Goal: Contribute content: Contribute content

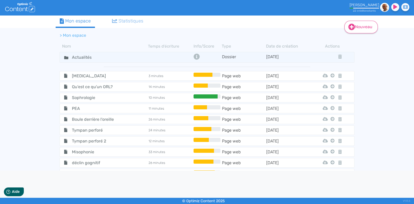
click at [357, 28] on link "Nouveau" at bounding box center [360, 27] width 33 height 13
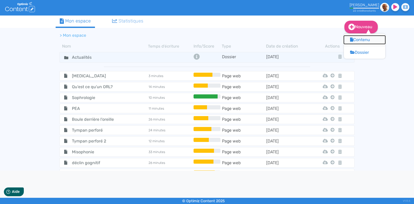
click at [357, 39] on button "Contenu" at bounding box center [364, 40] width 41 height 8
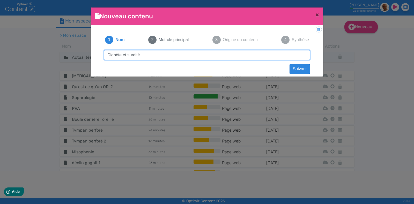
type input "Diabète et surdité"
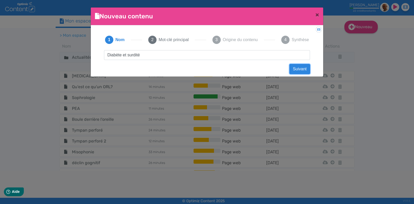
click at [299, 69] on button "Suivant" at bounding box center [300, 69] width 20 height 10
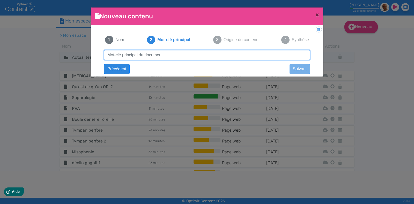
click at [156, 54] on input "text" at bounding box center [207, 55] width 206 height 10
type input "diabète surdité"
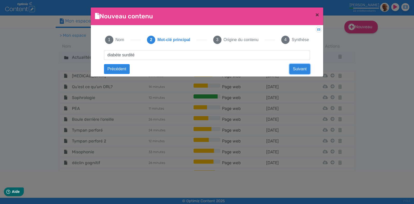
click at [292, 65] on button "Suivant" at bounding box center [300, 69] width 20 height 10
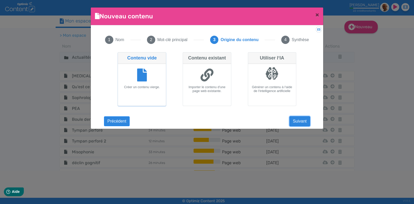
click at [292, 123] on button "Suivant" at bounding box center [300, 121] width 20 height 10
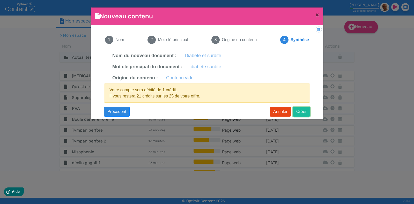
click at [302, 113] on button "Créer" at bounding box center [301, 112] width 17 height 10
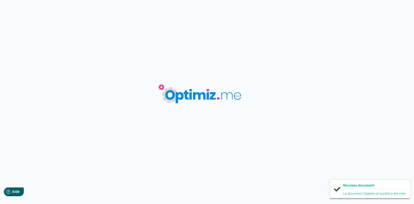
type input "Diabète et surdité"
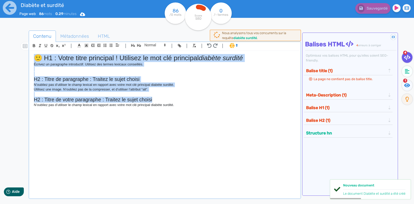
drag, startPoint x: 177, startPoint y: 101, endPoint x: 26, endPoint y: 54, distance: 158.6
click at [26, 54] on div "Contenu Métadonnées HTML | | H3 H4 H5 H6 Normal | | | | 🙂 H1 : Votre titre prin…" at bounding box center [214, 133] width 399 height 208
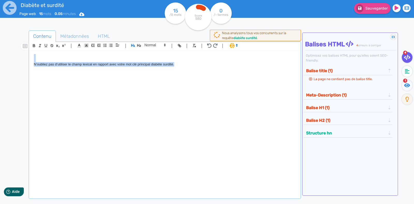
drag, startPoint x: 181, startPoint y: 63, endPoint x: 25, endPoint y: 59, distance: 155.9
click at [25, 59] on div "Contenu Métadonnées HTML | | H3 H4 H5 H6 Normal | | | | N’oubliez pas d’utilise…" at bounding box center [214, 133] width 399 height 208
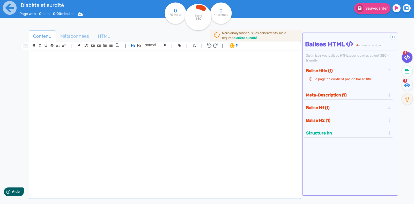
paste div
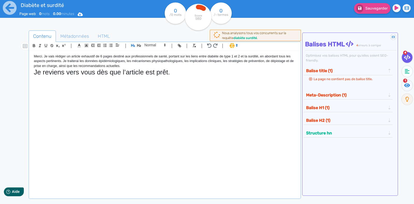
drag, startPoint x: 171, startPoint y: 74, endPoint x: 3, endPoint y: 46, distance: 170.8
click at [3, 46] on div "Diabète et surdité Page web 0 mots 0.00 minutes Html Pdf Word 0 /0 mots Score S…" at bounding box center [207, 118] width 414 height 237
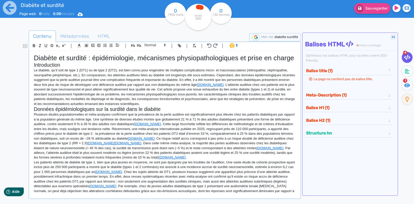
click at [33, 70] on div "Diabète et surdité : épidémiologie, mécanismes physiopathologiques et prise en …" at bounding box center [165, 122] width 270 height 143
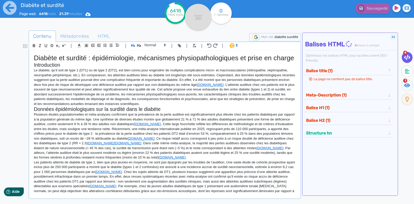
click at [33, 72] on div "Diabète et surdité : épidémiologie, mécanismes physiopathologiques et prise en …" at bounding box center [165, 122] width 270 height 143
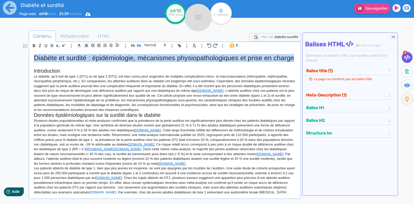
drag, startPoint x: 59, startPoint y: 68, endPoint x: 31, endPoint y: 52, distance: 32.1
click at [31, 52] on div "Diabète et surdité : épidémiologie, mécanismes physiopathologiques et prise en …" at bounding box center [165, 122] width 270 height 143
click at [134, 45] on icon "button" at bounding box center [133, 45] width 4 height 3
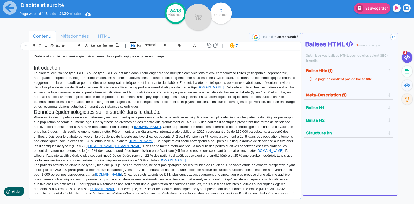
click at [134, 46] on icon "button" at bounding box center [133, 45] width 4 height 4
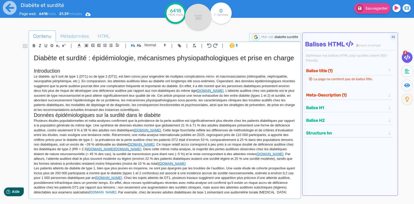
click at [34, 84] on p "Le diabète, qu’il soit de type 1 (DT1) ou de type 2 (DT2), est bien connu pour …" at bounding box center [165, 93] width 262 height 38
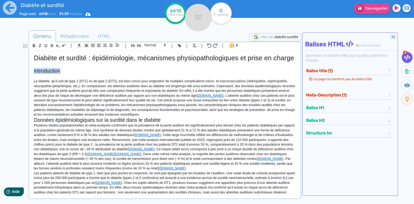
drag, startPoint x: 66, startPoint y: 79, endPoint x: 33, endPoint y: 78, distance: 33.7
click at [33, 78] on div "Diabète et surdité : épidémiologie, mécanismes physiopathologiques et prise en …" at bounding box center [165, 122] width 270 height 143
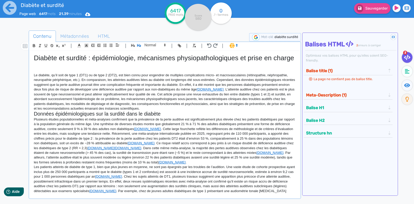
click at [192, 111] on p "Le diabète, qu’il soit de type 1 (DT1) ou de type 2 (DT2), est bien connu pour …" at bounding box center [165, 92] width 262 height 38
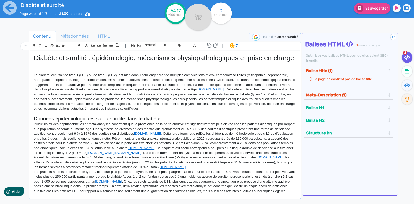
click at [172, 122] on h2 "Données épidémiologiques sur la surdité dans le diabète" at bounding box center [165, 119] width 262 height 6
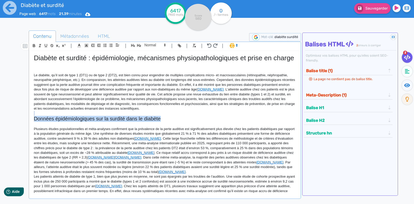
drag, startPoint x: 161, startPoint y: 126, endPoint x: 31, endPoint y: 121, distance: 130.3
click at [31, 121] on div "Diabète et surdité : épidémiologie, mécanismes physiopathologiques et prise en …" at bounding box center [165, 122] width 270 height 143
drag, startPoint x: 162, startPoint y: 127, endPoint x: 31, endPoint y: 127, distance: 130.4
click at [31, 127] on div "Diabète et surdité : épidémiologie, mécanismes physiopathologiques et prise en …" at bounding box center [165, 122] width 270 height 143
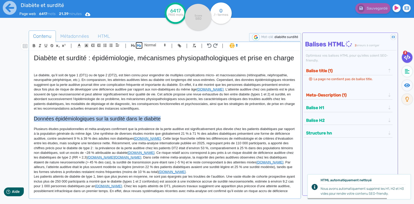
click at [140, 46] on icon "button" at bounding box center [139, 45] width 4 height 3
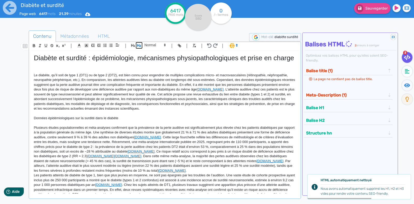
click at [140, 46] on icon "button" at bounding box center [139, 45] width 4 height 3
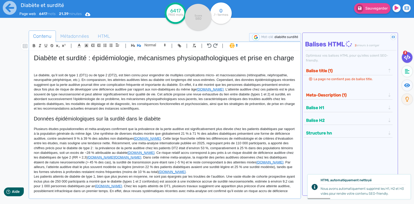
click at [239, 97] on p "Le diabète, qu’il soit de type 1 (DT1) ou de type 2 (DT2), est bien connu pour …" at bounding box center [165, 92] width 262 height 38
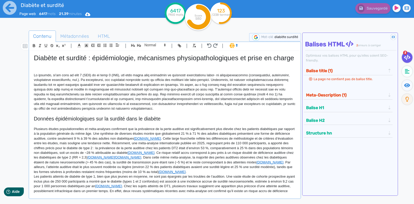
click at [164, 147] on p "Plusieurs études populationnelles et méta-analyses confirment que la prévalence…" at bounding box center [165, 151] width 262 height 48
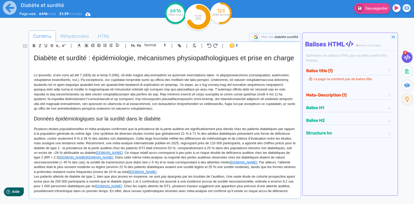
click at [172, 163] on p "Plusieurs études populationnelles et méta-analyses confirment que la prévalence…" at bounding box center [165, 151] width 262 height 48
click at [144, 164] on p "[DOMAIN_NAME] [DOMAIN_NAME] . Dans cette même méta-analyse, la majorité des per…" at bounding box center [165, 151] width 262 height 48
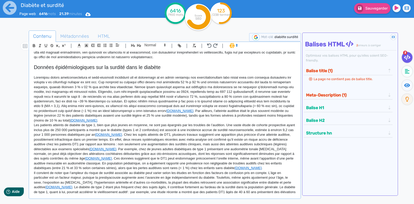
scroll to position [53, 0]
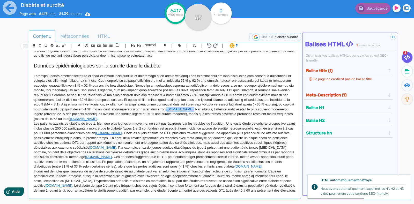
drag, startPoint x: 236, startPoint y: 116, endPoint x: 204, endPoint y: 117, distance: 31.3
click at [204, 117] on p "[DOMAIN_NAME] . Par ailleurs, l’atteinte auditive était le plus souvent modérée…" at bounding box center [165, 98] width 262 height 48
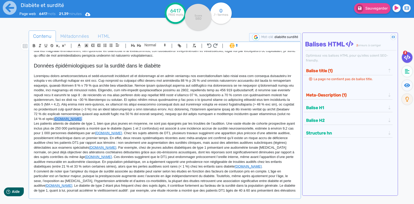
drag, startPoint x: 130, startPoint y: 127, endPoint x: 98, endPoint y: 127, distance: 32.6
click at [98, 122] on p "[DOMAIN_NAME] ." at bounding box center [165, 98] width 262 height 48
drag, startPoint x: 129, startPoint y: 140, endPoint x: 108, endPoint y: 139, distance: 20.5
click at [108, 139] on p "Les patients atteints de diabète de type 1, bien que plus jeunes en moyenne, ne…" at bounding box center [165, 145] width 262 height 48
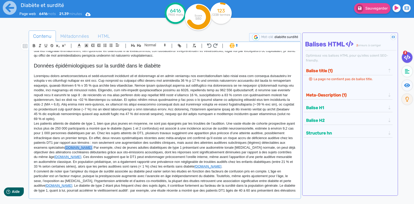
drag, startPoint x: 105, startPoint y: 156, endPoint x: 90, endPoint y: 155, distance: 14.8
click at [90, 155] on p "Les patients atteints de diabète de type 1, bien que plus jeunes en moyenne, ne…" at bounding box center [165, 145] width 262 height 48
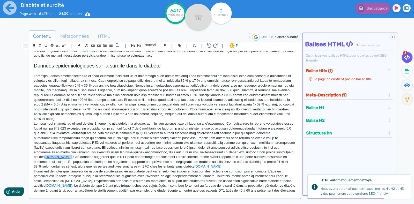
drag, startPoint x: 85, startPoint y: 165, endPoint x: 69, endPoint y: 165, distance: 15.8
click at [69, 165] on p "[DOMAIN_NAME] . Ces données suggèrent que le DT1 peut endommager précocement l’…" at bounding box center [165, 145] width 262 height 48
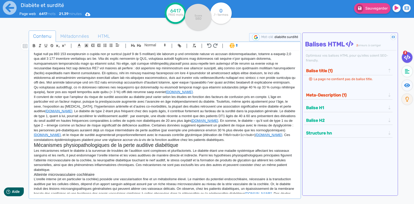
scroll to position [140, 0]
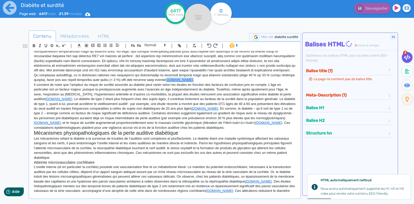
drag, startPoint x: 209, startPoint y: 86, endPoint x: 196, endPoint y: 90, distance: 13.4
click at [196, 83] on p "[DOMAIN_NAME] ." at bounding box center [165, 59] width 262 height 48
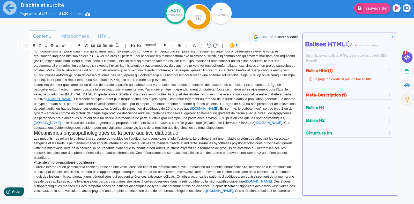
drag, startPoint x: 212, startPoint y: 116, endPoint x: 192, endPoint y: 114, distance: 19.7
click at [192, 114] on p "Il convient de noter que l’ampleur du risque de surdité associée au diabète peu…" at bounding box center [165, 107] width 262 height 48
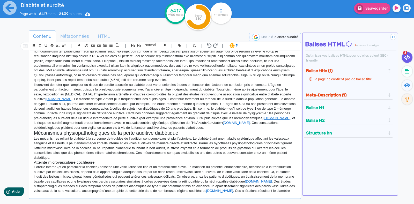
click at [206, 149] on p "Les mécanismes reliant le diabète à la survenue de troubles de l’audition sont …" at bounding box center [165, 148] width 262 height 24
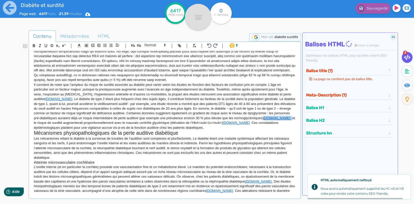
drag, startPoint x: 276, startPoint y: 125, endPoint x: 263, endPoint y: 124, distance: 13.0
click at [263, 124] on p "Il convient de noter que l’ampleur du risque de surdité associée au diabète peu…" at bounding box center [165, 107] width 262 height 48
drag, startPoint x: 227, startPoint y: 131, endPoint x: 180, endPoint y: 129, distance: 47.4
click at [180, 129] on p "Il convient de noter que l’ampleur du risque de surdité associée au diabète peu…" at bounding box center [165, 107] width 262 height 48
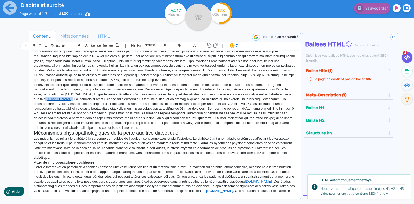
drag, startPoint x: 60, startPoint y: 105, endPoint x: 45, endPoint y: 105, distance: 15.0
click at [45, 105] on p "Il convient de noter que l’ampleur du risque de surdité associée au diabète peu…" at bounding box center [165, 107] width 262 height 48
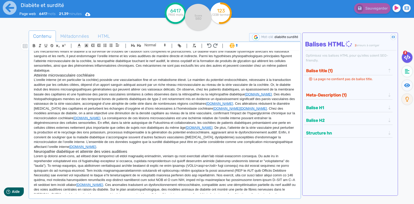
scroll to position [239, 0]
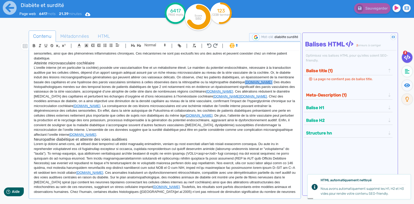
drag, startPoint x: 277, startPoint y: 89, endPoint x: 263, endPoint y: 87, distance: 14.3
click at [263, 87] on p "L’oreille interne (et en particulier la cochlée) possède une vascularisation fi…" at bounding box center [165, 101] width 262 height 72
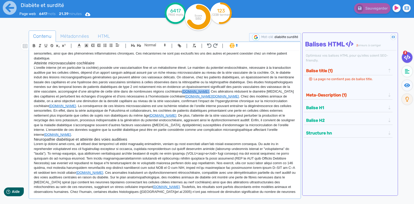
drag, startPoint x: 228, startPoint y: 98, endPoint x: 213, endPoint y: 98, distance: 15.0
click at [213, 98] on p "L’oreille interne (et en particulier la cochlée) possède une vascularisation fi…" at bounding box center [165, 101] width 262 height 72
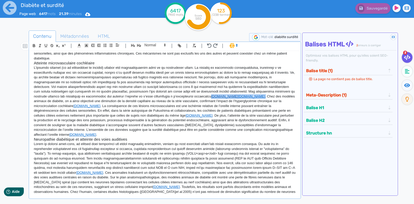
drag, startPoint x: 216, startPoint y: 105, endPoint x: 179, endPoint y: 105, distance: 36.5
click at [179, 105] on p "[DOMAIN_NAME] [DOMAIN_NAME] . Chez des modèles animaux de diabète, on a ainsi o…" at bounding box center [165, 101] width 262 height 72
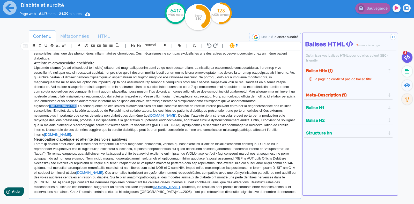
drag, startPoint x: 270, startPoint y: 109, endPoint x: 255, endPoint y: 109, distance: 14.8
click at [255, 109] on p "[DOMAIN_NAME] . La conséquence de ces lésions microvasculaires est une ischémie…" at bounding box center [165, 101] width 262 height 72
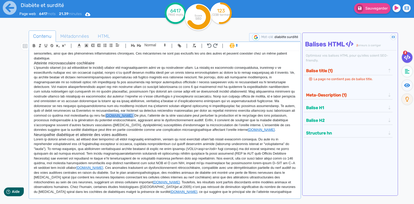
drag, startPoint x: 88, startPoint y: 122, endPoint x: 72, endPoint y: 123, distance: 15.8
click at [72, 123] on p "[DOMAIN_NAME] . De plus, l’atteinte de la strie vasculaire peut perturber la pr…" at bounding box center [165, 98] width 262 height 67
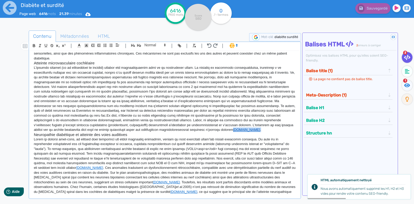
drag, startPoint x: 203, startPoint y: 139, endPoint x: 184, endPoint y: 138, distance: 19.5
click at [184, 132] on p "[DOMAIN_NAME] ." at bounding box center [165, 98] width 262 height 67
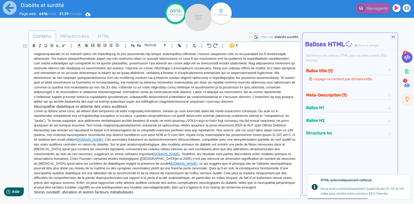
scroll to position [294, 0]
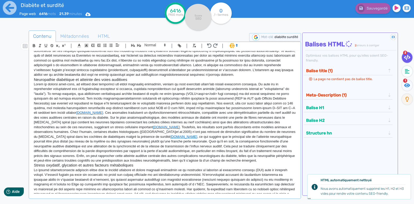
click at [31, 87] on div "Diabète et surdité : épidémiologie, mécanismes physiopathologiques et prise en …" at bounding box center [165, 122] width 270 height 143
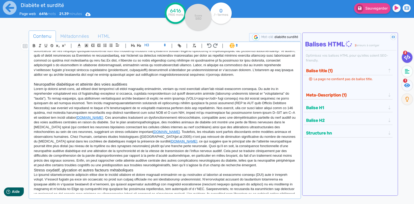
click at [134, 87] on h3 "Neuropathie diabétique et atteinte des voies auditives" at bounding box center [165, 84] width 262 height 5
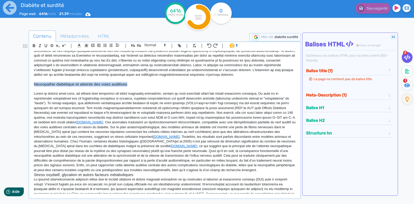
drag, startPoint x: 134, startPoint y: 91, endPoint x: 32, endPoint y: 91, distance: 102.0
click at [32, 91] on div "Diabète et surdité : épidémiologie, mécanismes physiopathologiques et prise en …" at bounding box center [165, 122] width 270 height 143
click at [138, 44] on icon "button" at bounding box center [139, 45] width 4 height 4
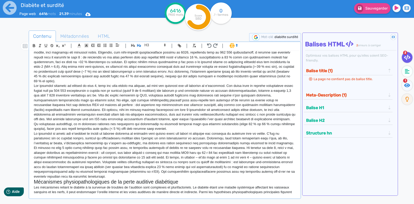
scroll to position [115, 0]
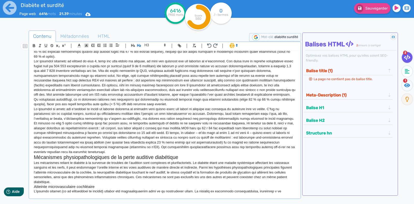
click at [118, 160] on h2 "Mécanismes physiopathologiques de la perte auditive diabétique" at bounding box center [165, 158] width 262 height 6
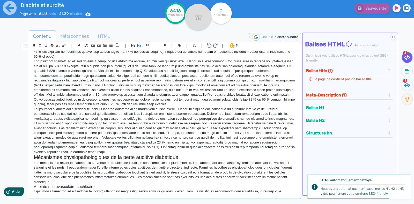
click at [120, 155] on p at bounding box center [165, 131] width 262 height 48
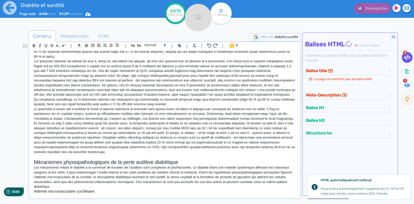
click at [184, 165] on h2 "Mécanismes physiopathologiques de la perte auditive diabétique" at bounding box center [165, 162] width 262 height 6
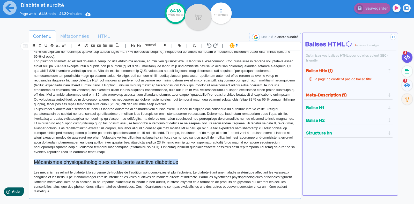
drag, startPoint x: 180, startPoint y: 170, endPoint x: 28, endPoint y: 171, distance: 151.4
click at [28, 171] on div "Contenu Métadonnées HTML | | H3 H4 H5 H6 Normal | | | | Diabète et surdité : ép…" at bounding box center [214, 133] width 399 height 208
click at [200, 165] on h2 "Mécanismes physiopathologiques de la perte auditive diabétique" at bounding box center [165, 162] width 262 height 6
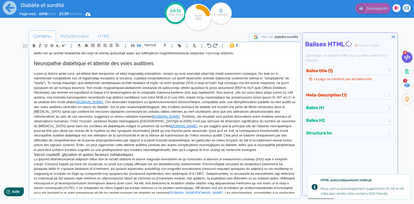
scroll to position [345, 0]
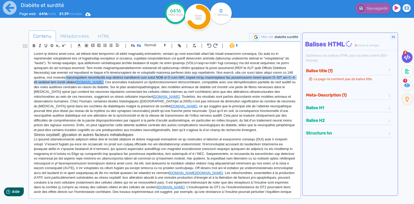
drag, startPoint x: 77, startPoint y: 90, endPoint x: 61, endPoint y: 88, distance: 16.2
click at [61, 88] on p "[DOMAIN_NAME] . Ces anomalies traduisent un dysfonctionnement rétrocochléaire, …" at bounding box center [165, 92] width 262 height 81
click at [76, 84] on link "[DOMAIN_NAME]" at bounding box center [89, 82] width 27 height 4
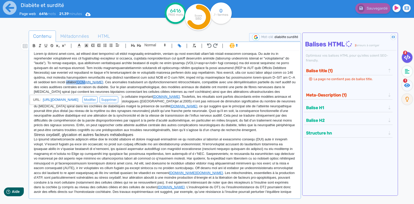
click at [76, 84] on link "[DOMAIN_NAME]" at bounding box center [89, 82] width 27 height 4
drag, startPoint x: 77, startPoint y: 91, endPoint x: 63, endPoint y: 89, distance: 13.8
click at [63, 89] on p "[DOMAIN_NAME] . Ces anomalies traduisent un dysfonctionnement rétrocochléaire, …" at bounding box center [165, 92] width 262 height 81
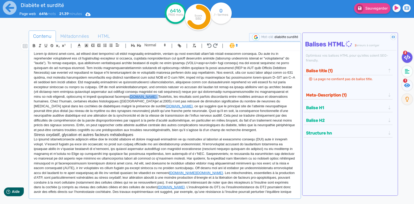
drag, startPoint x: 131, startPoint y: 104, endPoint x: 108, endPoint y: 104, distance: 22.3
click at [108, 104] on p "[DOMAIN_NAME] . Toutefois, les résultats sont parfois discordants entre modèles…" at bounding box center [165, 92] width 262 height 81
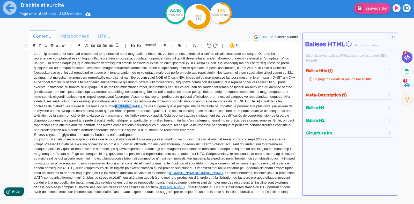
drag, startPoint x: 111, startPoint y: 114, endPoint x: 96, endPoint y: 112, distance: 14.8
click at [96, 112] on p "et al. 2005) n’ont pas retrouvé de diminution significative du nombre de neuron…" at bounding box center [165, 92] width 262 height 81
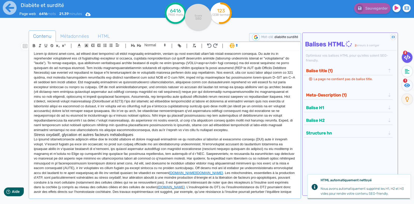
click at [224, 133] on p "et al." at bounding box center [165, 92] width 262 height 81
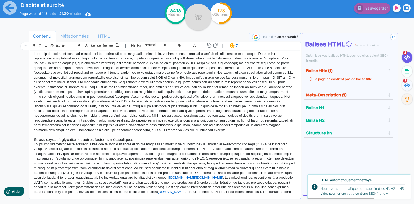
click at [141, 142] on h3 "Stress oxydatif, glycation et autres facteurs métaboliques" at bounding box center [165, 139] width 262 height 5
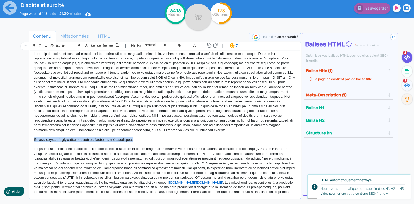
drag, startPoint x: 137, startPoint y: 148, endPoint x: 32, endPoint y: 147, distance: 105.1
click at [32, 147] on div "Diabète et surdité : épidémiologie, mécanismes physiopathologiques et prise en …" at bounding box center [165, 122] width 270 height 143
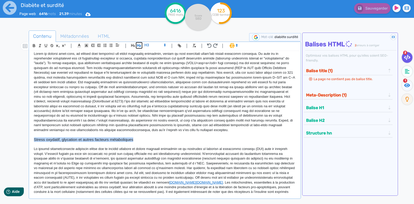
click at [138, 44] on icon "button" at bounding box center [139, 45] width 4 height 4
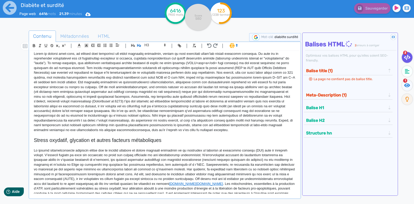
click at [179, 137] on p at bounding box center [165, 135] width 262 height 5
drag, startPoint x: 212, startPoint y: 100, endPoint x: 206, endPoint y: 100, distance: 6.2
click at [206, 100] on p "et al." at bounding box center [165, 92] width 262 height 81
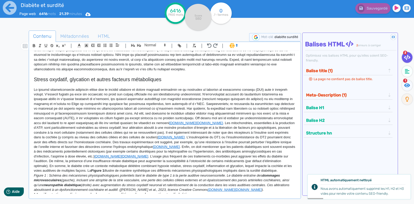
scroll to position [429, 0]
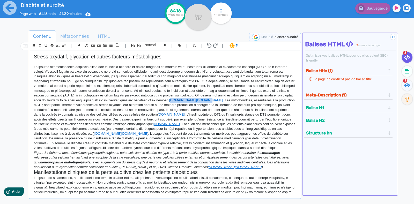
drag, startPoint x: 197, startPoint y: 108, endPoint x: 162, endPoint y: 108, distance: 34.9
click at [162, 108] on p "[DOMAIN_NAME] [DOMAIN_NAME] . Les mitochondries, essentielles à la production d…" at bounding box center [165, 108] width 262 height 86
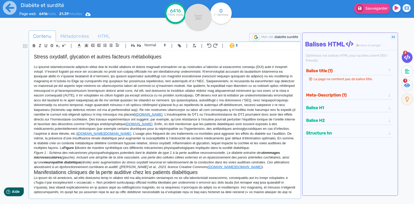
click at [133, 122] on p "[DOMAIN_NAME] . L’insulinopénie du DT1 ou l’insulinorésistance du DT2 pourraien…" at bounding box center [165, 108] width 262 height 86
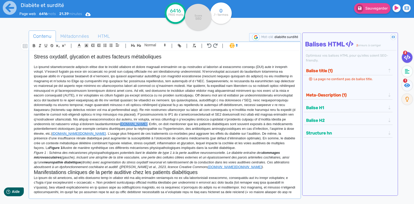
drag, startPoint x: 116, startPoint y: 131, endPoint x: 102, endPoint y: 131, distance: 14.2
click at [102, 131] on p "[DOMAIN_NAME] . Enfin, on doit mentionner que les patients diabétiques sont sou…" at bounding box center [165, 108] width 262 height 86
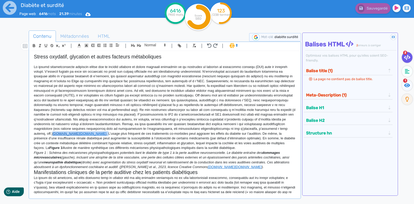
drag, startPoint x: 85, startPoint y: 143, endPoint x: 41, endPoint y: 142, distance: 44.3
click at [41, 142] on p "[DOMAIN_NAME] [DOMAIN_NAME] . L’usage plus fréquent de ces traitements co-morbi…" at bounding box center [165, 108] width 262 height 86
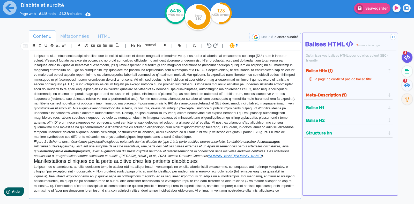
scroll to position [467, 0]
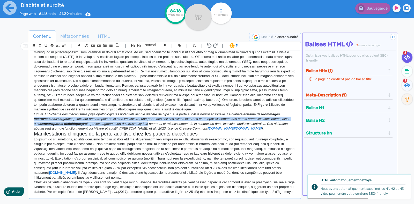
drag, startPoint x: 34, startPoint y: 125, endPoint x: 149, endPoint y: 133, distance: 114.4
click at [149, 131] on p "Figure 1 : Schéma des mécanismes physiopathologiques potentiels liant le diabèt…" at bounding box center [165, 121] width 262 height 19
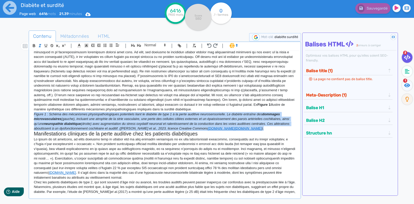
drag, startPoint x: 33, startPoint y: 121, endPoint x: 269, endPoint y: 136, distance: 236.0
click at [269, 136] on div "Diabète et surdité : épidémiologie, mécanismes physiopathologiques et prise en …" at bounding box center [165, 122] width 270 height 143
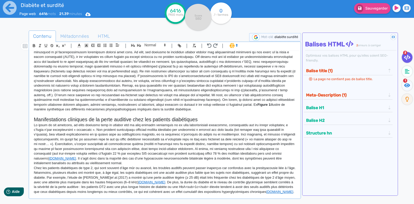
click at [203, 123] on h2 "Manifestations cliniques de la perte auditive chez les patients diabétiques" at bounding box center [165, 120] width 262 height 6
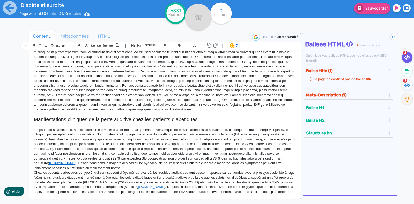
click at [209, 112] on p "Figure 1 illustre de manière synthétique ces différents mécanismes physiopathol…" at bounding box center [165, 69] width 262 height 86
drag, startPoint x: 210, startPoint y: 112, endPoint x: 211, endPoint y: 118, distance: 5.6
click at [211, 112] on p "Figure 1 illustre de manière synthétique ces différents mécanismes physiopathol…" at bounding box center [165, 69] width 262 height 86
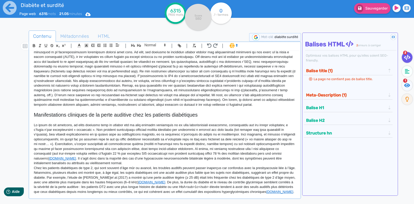
click at [145, 123] on p at bounding box center [165, 120] width 262 height 5
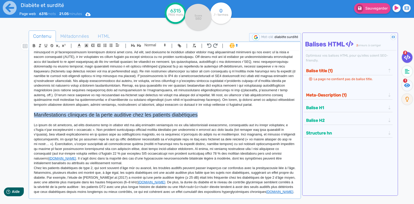
drag, startPoint x: 203, startPoint y: 123, endPoint x: 31, endPoint y: 124, distance: 171.9
click at [31, 124] on div "Diabète et surdité : épidémiologie, mécanismes physiopathologiques et prise en …" at bounding box center [165, 122] width 270 height 143
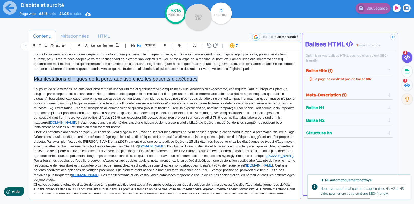
scroll to position [531, 0]
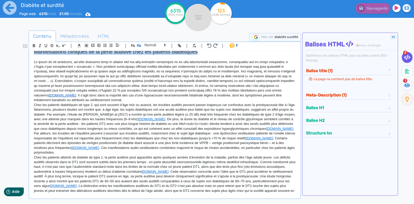
drag, startPoint x: 96, startPoint y: 103, endPoint x: 69, endPoint y: 103, distance: 27.7
click at [69, 97] on link "[DOMAIN_NAME]" at bounding box center [62, 95] width 27 height 4
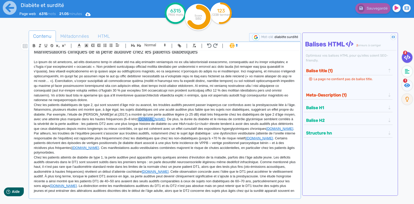
drag, startPoint x: 165, startPoint y: 126, endPoint x: 151, endPoint y: 126, distance: 13.7
click at [151, 126] on p "Chez les patients diabétiques de type 2, qui sont souvent d’âge mûr ou avancé, …" at bounding box center [165, 129] width 262 height 53
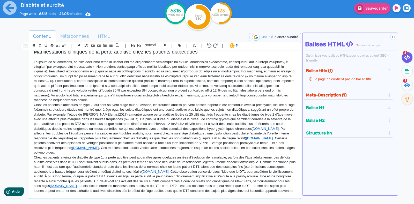
drag, startPoint x: 287, startPoint y: 136, endPoint x: 267, endPoint y: 136, distance: 20.7
click at [267, 136] on p "Chez les patients diabétiques de type 2, qui sont souvent d’âge mûr ou avancé, …" at bounding box center [165, 129] width 262 height 53
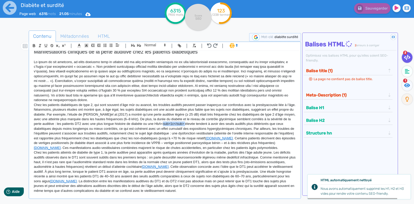
drag, startPoint x: 182, startPoint y: 131, endPoint x: 205, endPoint y: 130, distance: 22.5
click at [205, 130] on p "Chez les patients diabétiques de type 2, qui sont souvent d’âge mûr ou avancé, …" at bounding box center [165, 127] width 262 height 48
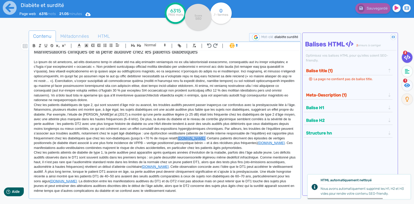
drag, startPoint x: 236, startPoint y: 147, endPoint x: 223, endPoint y: 147, distance: 13.5
click at [223, 147] on p "Chez les patients diabétiques de type 2, qui sont souvent d’âge mûr ou avancé, …" at bounding box center [165, 127] width 262 height 48
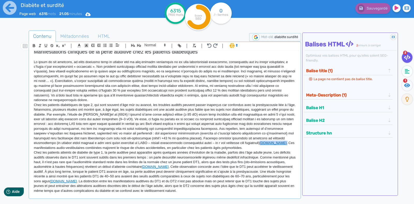
drag, startPoint x: 285, startPoint y: 152, endPoint x: 271, endPoint y: 151, distance: 13.5
click at [271, 151] on p "Chez les patients diabétiques de type 2, qui sont souvent d’âge mûr ou avancé, …" at bounding box center [165, 127] width 262 height 48
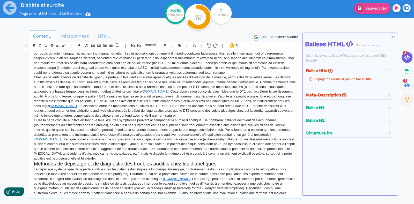
scroll to position [613, 0]
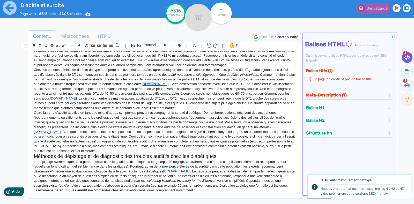
drag, startPoint x: 176, startPoint y: 91, endPoint x: 162, endPoint y: 91, distance: 14.2
click at [162, 91] on p "Chez les patients atteints de diabète de type 1, la perte auditive peut apparaî…" at bounding box center [165, 89] width 262 height 43
drag, startPoint x: 107, startPoint y: 104, endPoint x: 87, endPoint y: 107, distance: 20.9
click at [87, 107] on p "Chez les patients atteints de diabète de type 1, la perte auditive peut apparaî…" at bounding box center [165, 89] width 262 height 43
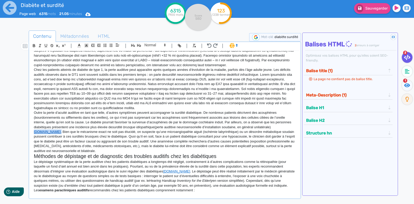
drag, startPoint x: 66, startPoint y: 138, endPoint x: 50, endPoint y: 139, distance: 15.3
click at [50, 139] on p "Outre la perte d’acuité auditive en tant que telle, d’autres symptômes peuvent …" at bounding box center [165, 132] width 262 height 43
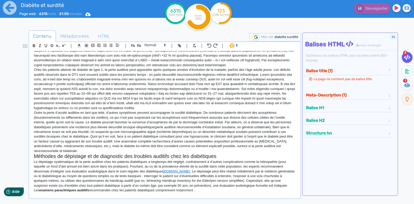
drag, startPoint x: 300, startPoint y: 114, endPoint x: 299, endPoint y: 121, distance: 6.7
click at [299, 121] on div "| | H3 H4 H5 H6 Normal | | | | Diabète et surdité : épidémiologie, mécanismes p…" at bounding box center [165, 120] width 272 height 157
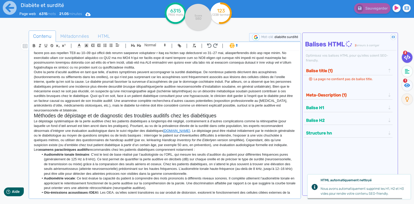
scroll to position [664, 0]
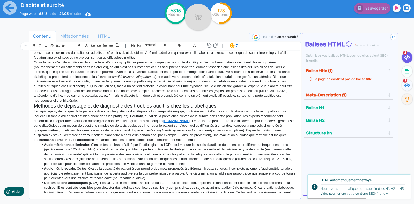
click at [83, 103] on p "Outre la perte d’acuité auditive en tant que telle, d’autres symptômes peuvent …" at bounding box center [165, 81] width 262 height 43
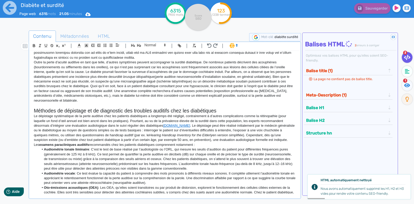
click at [220, 114] on h2 "Méthodes de dépistage et de diagnostic des troubles auditifs chez les diabétiqu…" at bounding box center [165, 111] width 262 height 6
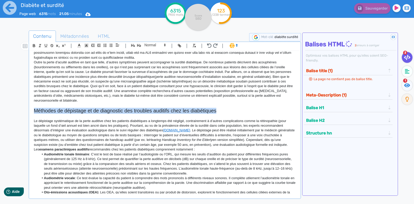
drag, startPoint x: 219, startPoint y: 120, endPoint x: 25, endPoint y: 118, distance: 194.4
click at [25, 118] on div "Contenu Métadonnées HTML | | H3 H4 H5 H6 Normal | | | | Diabète et surdité : ép…" at bounding box center [214, 133] width 399 height 208
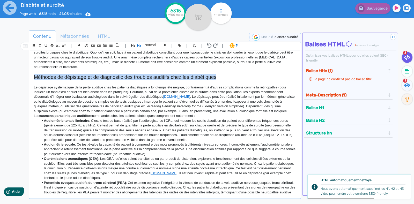
scroll to position [702, 0]
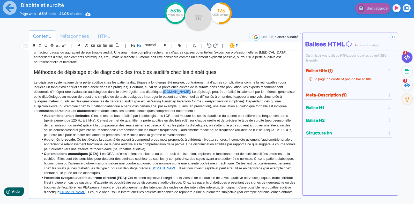
drag, startPoint x: 185, startPoint y: 99, endPoint x: 164, endPoint y: 99, distance: 21.2
click at [164, 99] on p "Le dépistage systématique de la perte auditive chez les patients diabétiques a …" at bounding box center [165, 94] width 262 height 29
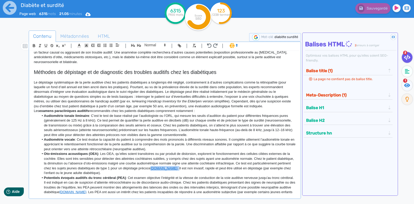
drag, startPoint x: 205, startPoint y: 174, endPoint x: 189, endPoint y: 178, distance: 16.6
click at [189, 175] on li "Oto-émissions acoustiques (OEA) : Les OEA, qu’elles soient transitoires ou par …" at bounding box center [167, 164] width 257 height 24
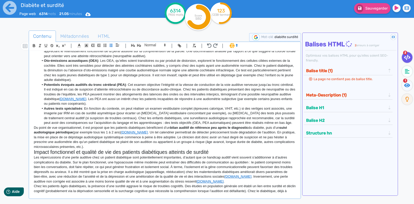
scroll to position [815, 0]
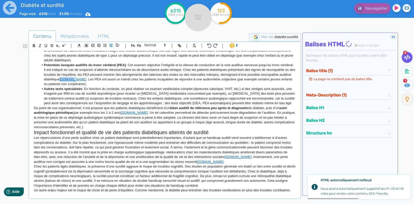
drag, startPoint x: 105, startPoint y: 88, endPoint x: 90, endPoint y: 87, distance: 15.0
click at [90, 87] on li "Potentiels évoqués auditifs du tronc cérébral (PEA) : Cet examen objective l’in…" at bounding box center [167, 75] width 257 height 24
drag, startPoint x: 144, startPoint y: 125, endPoint x: 122, endPoint y: 125, distance: 22.0
click at [122, 125] on p "Du point de vue organisationnel, il est proposé que les patients diabétiques bé…" at bounding box center [165, 118] width 262 height 24
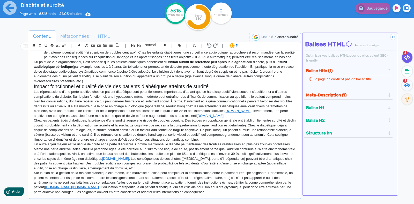
scroll to position [876, 0]
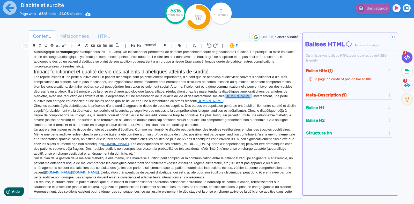
drag, startPoint x: 261, startPoint y: 107, endPoint x: 247, endPoint y: 107, distance: 13.7
click at [247, 104] on p "Les répercussions d’une perte auditive chez un patient diabétique sont potentie…" at bounding box center [165, 89] width 262 height 29
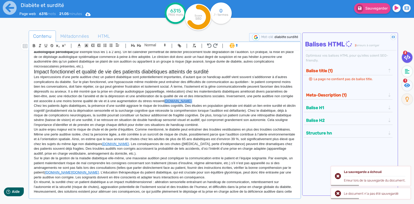
drag, startPoint x: 212, startPoint y: 113, endPoint x: 197, endPoint y: 112, distance: 14.8
click at [197, 104] on p "Les répercussions d’une perte auditive chez un patient diabétique sont potentie…" at bounding box center [165, 89] width 262 height 29
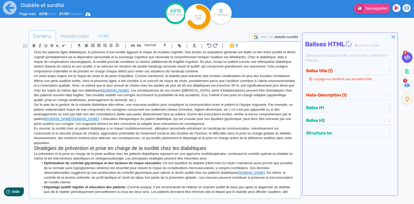
scroll to position [947, 0]
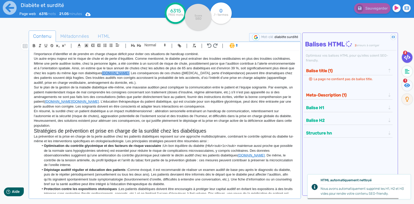
drag, startPoint x: 164, startPoint y: 85, endPoint x: 150, endPoint y: 84, distance: 13.7
click at [150, 84] on p "Un autre enjeu majeur est le risque de chute et de perte d’équilibre. Comme men…" at bounding box center [165, 70] width 262 height 29
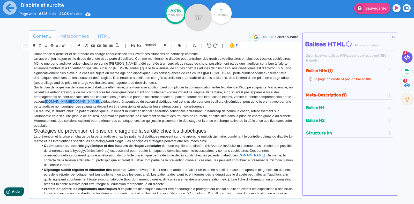
drag, startPoint x: 92, startPoint y: 114, endPoint x: 49, endPoint y: 113, distance: 43.2
click at [49, 109] on p "Sur le plan de la gestion de la maladie diabétique elle-même, une mauvaise audi…" at bounding box center [165, 97] width 262 height 24
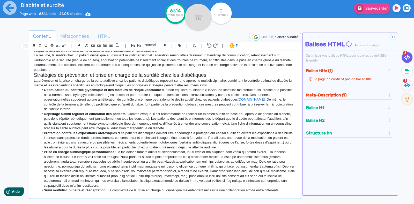
scroll to position [1005, 0]
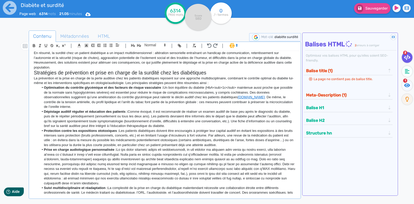
click at [67, 70] on p "En résumé, la surdité chez un patient diabétique a un impact multidimensionnel …" at bounding box center [165, 60] width 262 height 19
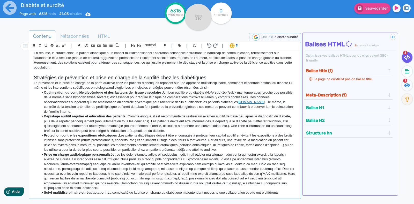
click at [215, 81] on h2 "Stratégies de prévention et prise en charge de la surdité chez les diabétiques" at bounding box center [165, 78] width 262 height 6
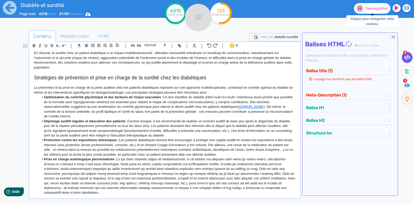
click at [360, 6] on icon at bounding box center [359, 8] width 3 height 4
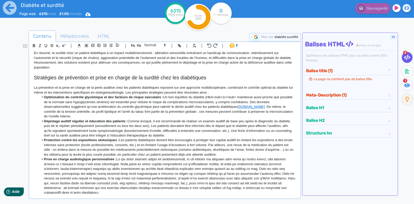
click at [206, 109] on li "Optimisation du contrôle glycémique et des facteurs de risque vasculaire : Un b…" at bounding box center [167, 107] width 257 height 24
click at [208, 111] on li "Optimisation du contrôle glycémique et des facteurs de risque vasculaire : Un b…" at bounding box center [167, 107] width 257 height 24
drag, startPoint x: 206, startPoint y: 108, endPoint x: 237, endPoint y: 107, distance: 30.8
click at [237, 107] on li "Optimisation du contrôle glycémique et des facteurs de risque vasculaire : Un b…" at bounding box center [167, 107] width 257 height 24
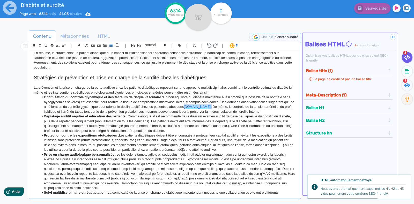
drag, startPoint x: 233, startPoint y: 119, endPoint x: 210, endPoint y: 117, distance: 23.1
click at [210, 114] on li "Optimisation du contrôle glycémique et des facteurs de risque vasculaire : Un b…" at bounding box center [167, 104] width 257 height 19
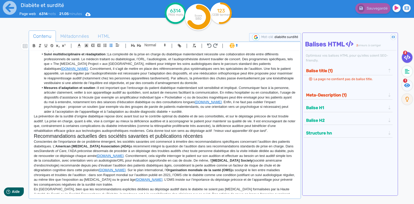
scroll to position [1149, 0]
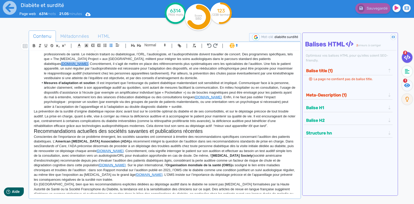
drag, startPoint x: 277, startPoint y: 73, endPoint x: 263, endPoint y: 71, distance: 14.1
click at [263, 71] on li "Suivi multidisciplinaire et réadaptation : La complexité de la prise en charge …" at bounding box center [167, 63] width 257 height 33
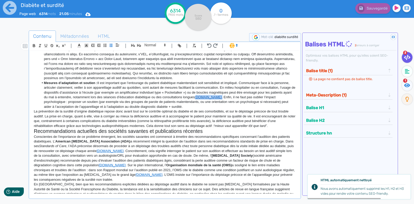
drag, startPoint x: 226, startPoint y: 108, endPoint x: 205, endPoint y: 109, distance: 21.5
click at [205, 109] on li "Mesures d’adaptation et soutien : Il est important que l’entourage du patient d…" at bounding box center [167, 95] width 257 height 29
click at [275, 128] on p "La prévention de la surdité d’origine diabétique repose donc avant tout sur le …" at bounding box center [165, 118] width 262 height 19
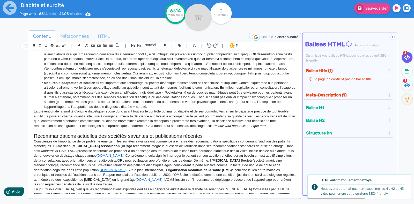
click at [207, 139] on h2 "Recommandations actuelles des sociétés savantes et publications récentes" at bounding box center [165, 136] width 262 height 6
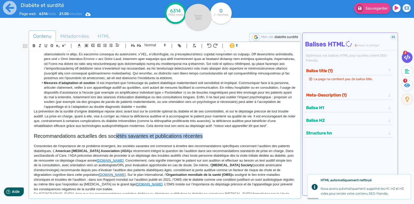
drag, startPoint x: 206, startPoint y: 148, endPoint x: 116, endPoint y: 148, distance: 89.3
click at [116, 139] on h2 "Recommandations actuelles des sociétés savantes et publications récentes" at bounding box center [165, 136] width 262 height 6
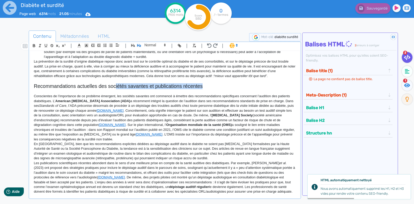
scroll to position [1206, 0]
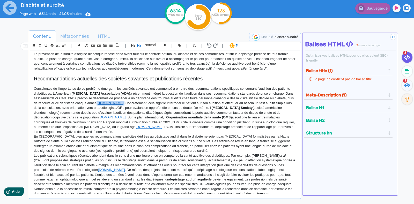
drag, startPoint x: 119, startPoint y: 116, endPoint x: 97, endPoint y: 115, distance: 21.7
click at [97, 115] on p "Conscientes de l’importance de ce problème émergent, les sociétés savantes ont …" at bounding box center [165, 110] width 262 height 48
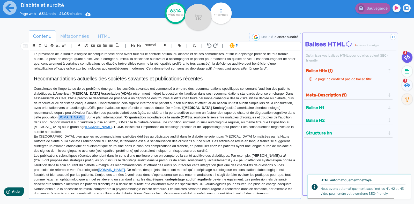
drag, startPoint x: 88, startPoint y: 129, endPoint x: 67, endPoint y: 129, distance: 21.2
click at [67, 129] on p "Conscientes de l’importance de ce problème émergent, les sociétés savantes ont …" at bounding box center [165, 110] width 262 height 48
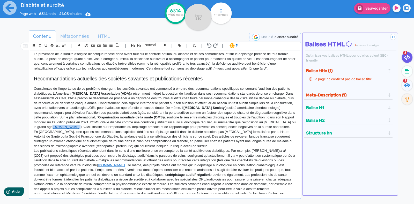
drag, startPoint x: 75, startPoint y: 138, endPoint x: 53, endPoint y: 137, distance: 21.8
click at [53, 129] on p "Conscientes de l’importance de ce problème émergent, les sociétés savantes ont …" at bounding box center [165, 107] width 262 height 43
drag, startPoint x: 120, startPoint y: 179, endPoint x: 98, endPoint y: 177, distance: 22.2
click at [98, 177] on p "Les publications scientifiques récentes abondent dans le sens d’une meilleure p…" at bounding box center [165, 165] width 262 height 33
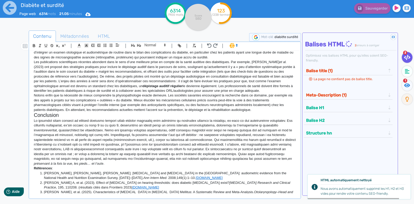
scroll to position [1310, 0]
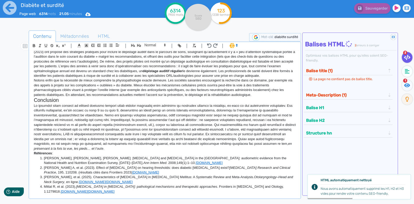
click at [33, 111] on div "Diabète et surdité : épidémiologie, mécanismes physiopathologiques et prise en …" at bounding box center [165, 122] width 270 height 143
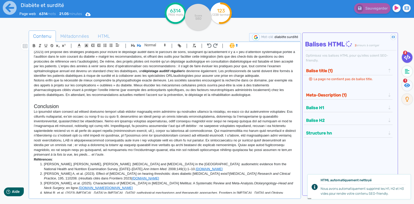
click at [71, 109] on h2 "Conclusion" at bounding box center [165, 107] width 262 height 6
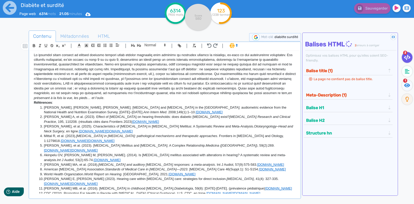
scroll to position [1389, 0]
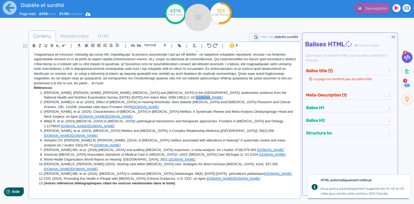
drag, startPoint x: 162, startPoint y: 107, endPoint x: 148, endPoint y: 106, distance: 14.8
click at [148, 100] on li "[PERSON_NAME], [PERSON_NAME], [PERSON_NAME]. [MEDICAL_DATA] and [MEDICAL_DATA] …" at bounding box center [167, 96] width 257 height 10
click at [124, 109] on li "[PERSON_NAME] A, et al. (2023). Effect of [MEDICAL_DATA] on hearing thresholds:…" at bounding box center [167, 105] width 257 height 10
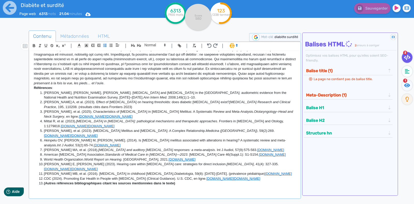
click at [120, 119] on li "[PERSON_NAME], et al. (2025). Characteristics of [MEDICAL_DATA] in [MEDICAL_DAT…" at bounding box center [167, 114] width 257 height 10
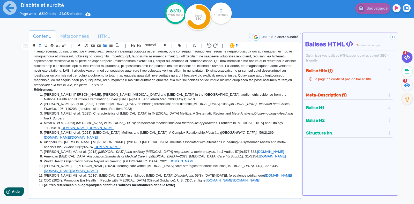
click at [89, 130] on li "Mittal R, et al. (2023). [MEDICAL_DATA] in [MEDICAL_DATA]: pathological mechani…" at bounding box center [167, 126] width 257 height 10
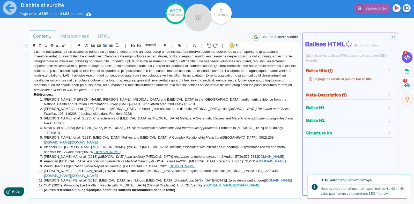
click at [290, 126] on li "[PERSON_NAME], et al. (2025). Characteristics of [MEDICAL_DATA] in [MEDICAL_DAT…" at bounding box center [167, 121] width 257 height 10
click at [258, 139] on li "[PERSON_NAME], et al. (2023). [MEDICAL_DATA] Mellitus and [MEDICAL_DATA]: A Com…" at bounding box center [167, 140] width 257 height 10
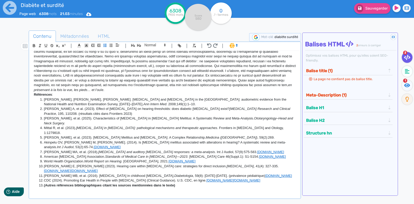
click at [91, 150] on li "Akinpelu OV, [PERSON_NAME] M, [PERSON_NAME]. (2014). Is [MEDICAL_DATA] mellitus…" at bounding box center [167, 145] width 257 height 10
click at [240, 153] on li "[PERSON_NAME] MA, et al. (2018). [MEDICAL_DATA] and auditory [MEDICAL_DATA] res…" at bounding box center [167, 152] width 257 height 5
click at [248, 159] on li "American [MEDICAL_DATA] Association. Standards of Medical Care in [MEDICAL_DATA…" at bounding box center [167, 157] width 257 height 5
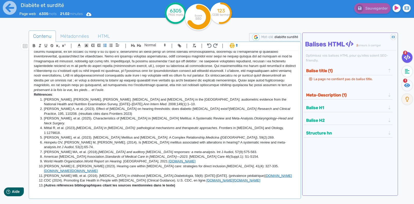
click at [178, 164] on li "World Health Organization. World Report on Hearing . [GEOGRAPHIC_DATA], 2021. […" at bounding box center [167, 161] width 257 height 5
click at [280, 168] on li "[PERSON_NAME] E, [PERSON_NAME] (2023). Hearing care within [MEDICAL_DATA] care:…" at bounding box center [167, 169] width 257 height 10
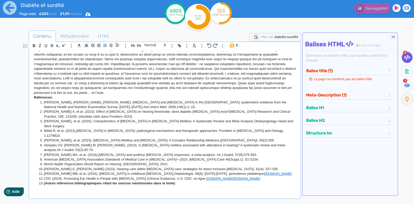
click at [260, 167] on li "[PERSON_NAME] E, [PERSON_NAME] (2023). Hearing care within [MEDICAL_DATA] care:…" at bounding box center [167, 169] width 257 height 5
click at [260, 173] on li "[PERSON_NAME] MB, et al. (2016). [MEDICAL_DATA] in childhood [MEDICAL_DATA]. Di…" at bounding box center [167, 174] width 257 height 5
click at [220, 180] on li "CDC (2024). Promoting Ear Health in People with [MEDICAL_DATA] (Clinical Guidan…" at bounding box center [167, 179] width 257 height 5
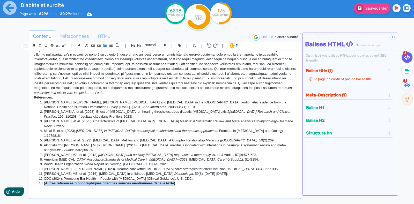
drag, startPoint x: 178, startPoint y: 184, endPoint x: 37, endPoint y: 184, distance: 140.5
click at [37, 184] on ol "[PERSON_NAME], [PERSON_NAME], [PERSON_NAME]. [MEDICAL_DATA] and [MEDICAL_DATA] …" at bounding box center [165, 143] width 262 height 86
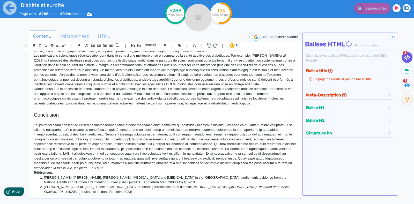
scroll to position [1375, 0]
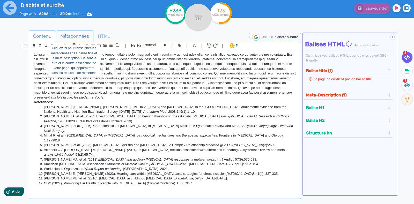
click at [71, 34] on span "Métadonnées" at bounding box center [74, 36] width 37 height 14
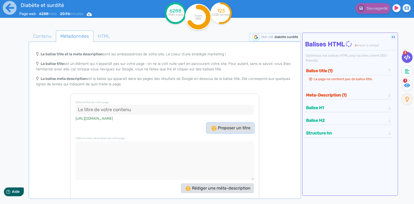
click at [219, 127] on span "Proposer un titre" at bounding box center [230, 128] width 39 height 5
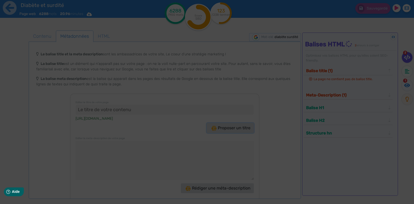
type input ""Diabète et surdité : Préservez votre audition maintenant !""
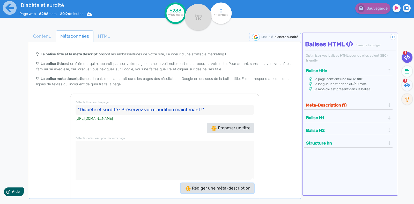
click at [217, 188] on span "Rédiger une méta-description" at bounding box center [218, 188] width 65 height 5
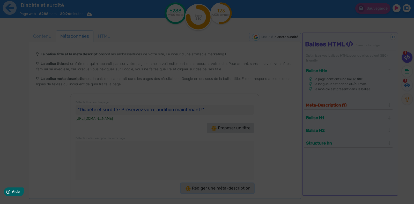
type textarea "Découvrez comment le diabète peut affecter l'audition et apprenez des stratégie…"
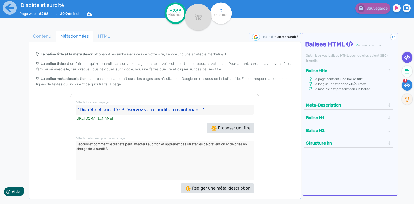
click at [409, 81] on fa-icon at bounding box center [407, 85] width 11 height 11
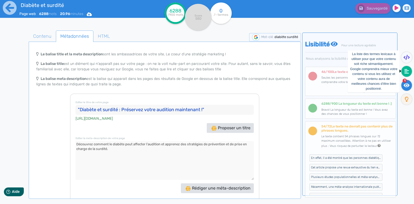
click at [409, 70] on fa-icon at bounding box center [406, 71] width 11 height 11
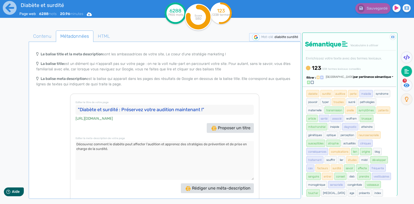
click at [314, 81] on icon at bounding box center [312, 82] width 3 height 3
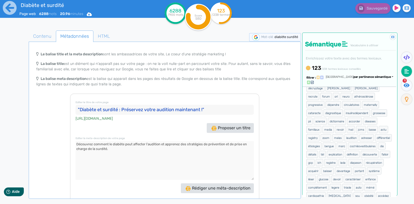
scroll to position [76, 0]
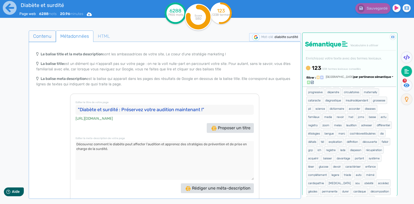
click at [47, 38] on span "Contenu" at bounding box center [42, 36] width 27 height 14
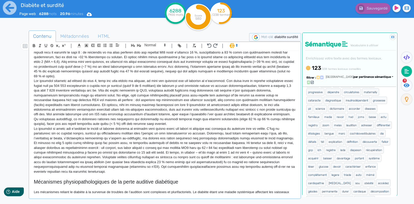
scroll to position [0, 0]
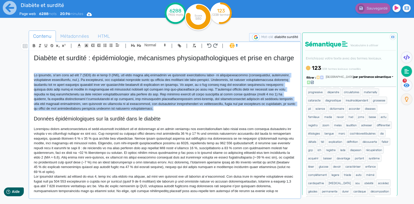
drag, startPoint x: 172, startPoint y: 117, endPoint x: 32, endPoint y: 82, distance: 144.4
click at [32, 82] on div "Diabète et surdité : épidémiologie, mécanismes physiopathologiques et prise en …" at bounding box center [165, 122] width 270 height 143
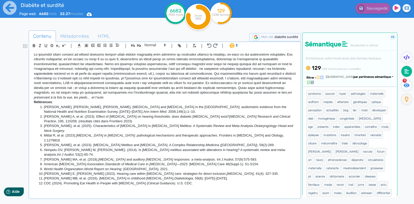
scroll to position [1461, 0]
click at [206, 8] on icon at bounding box center [198, 17] width 20 height 20
click at [226, 4] on icon at bounding box center [225, 13] width 12 height 20
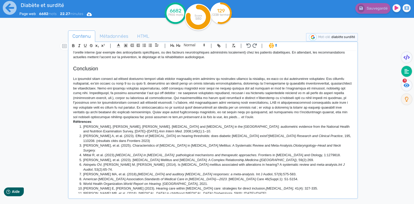
click at [226, 4] on icon at bounding box center [225, 13] width 12 height 20
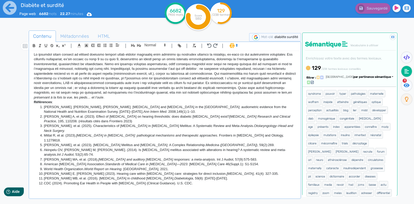
click at [226, 4] on icon at bounding box center [225, 13] width 12 height 20
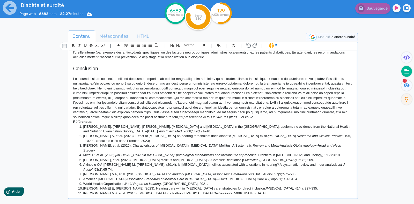
scroll to position [0, 0]
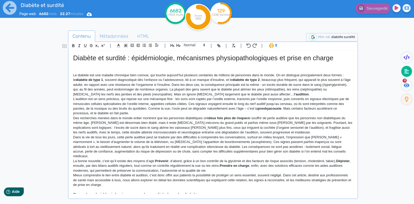
click at [365, 56] on div at bounding box center [377, 133] width 39 height 208
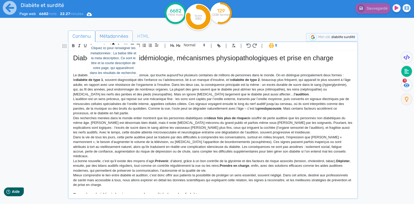
click at [120, 35] on span "Métadonnées" at bounding box center [114, 36] width 37 height 14
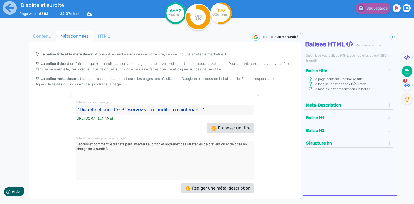
drag, startPoint x: 211, startPoint y: 110, endPoint x: 75, endPoint y: 118, distance: 137.2
click at [75, 118] on div "Editer le titre de votre page "Diabète et surdité : Préservez votre audition ma…" at bounding box center [164, 151] width 189 height 115
click at [45, 36] on span "Contenu" at bounding box center [42, 36] width 27 height 14
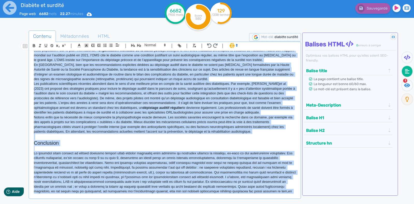
scroll to position [1461, 0]
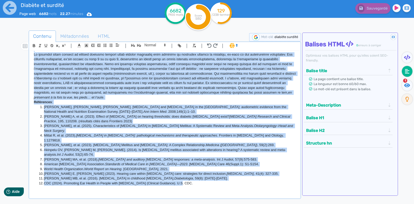
drag, startPoint x: 34, startPoint y: 83, endPoint x: 212, endPoint y: 181, distance: 203.9
click at [212, 181] on div "Diabète et surdité : épidémiologie, mécanismes physiopathologiques et prise en …" at bounding box center [165, 122] width 270 height 143
copy div "Lo ipsumdo sit ame consect adipiscin elit seddoe, tem incidi utlabor’etd magnaa…"
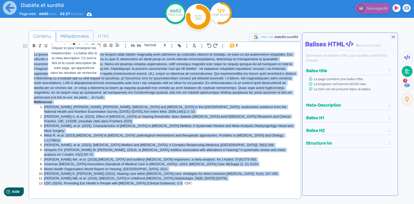
click at [69, 37] on span "Métadonnées" at bounding box center [74, 36] width 37 height 14
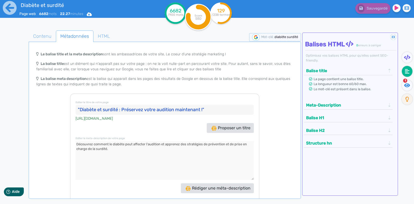
drag, startPoint x: 117, startPoint y: 149, endPoint x: 70, endPoint y: 139, distance: 47.4
click at [70, 139] on div "Editer le titre de votre page "Diabète et surdité : Préservez votre audition ma…" at bounding box center [164, 151] width 189 height 115
